Goal: Check status

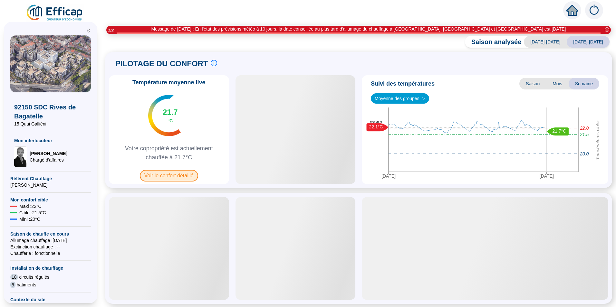
click at [173, 172] on span "Voir le confort détaillé" at bounding box center [169, 176] width 58 height 12
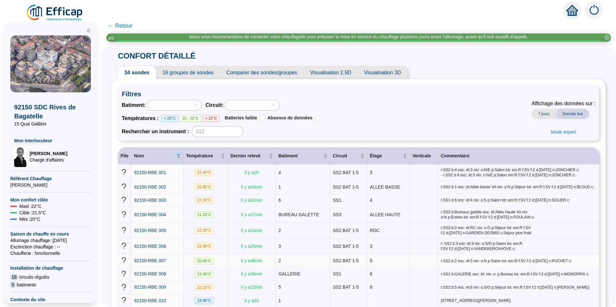
click at [207, 259] on span "20.60 °C" at bounding box center [204, 261] width 19 height 7
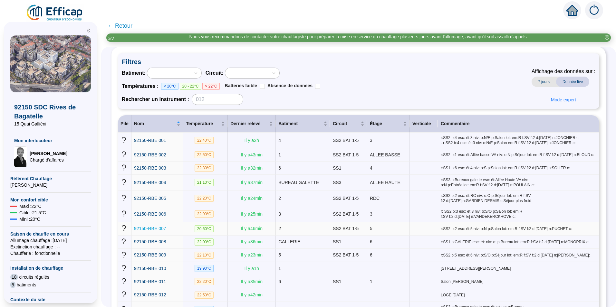
click at [165, 226] on span "92150-RBE 007" at bounding box center [150, 228] width 32 height 5
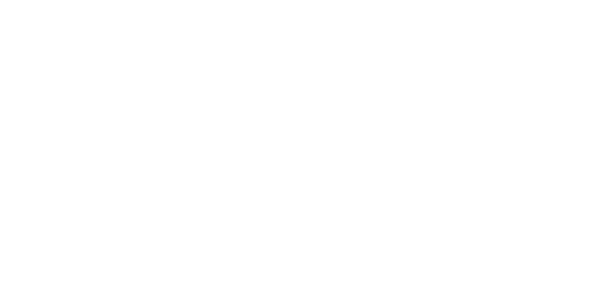
click at [165, 226] on div at bounding box center [308, 153] width 616 height 307
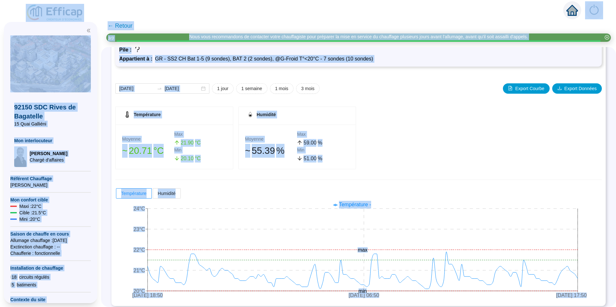
scroll to position [50, 0]
